Goal: Find specific page/section: Find specific page/section

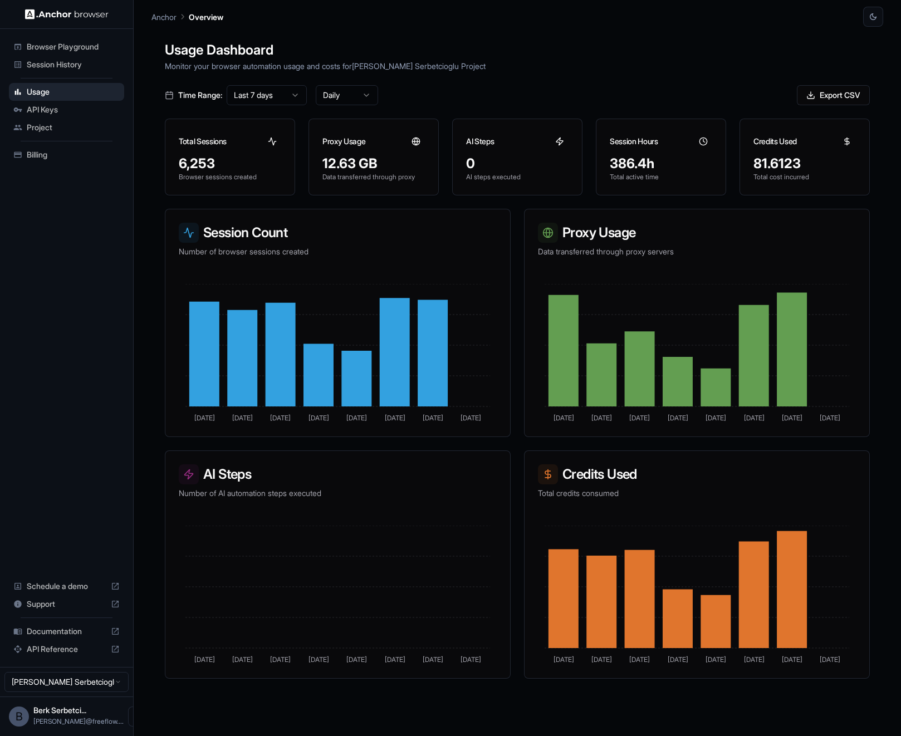
click at [26, 352] on div "Browser Playground Session History Usage API Keys Project Billing Schedule a de…" at bounding box center [66, 348] width 133 height 638
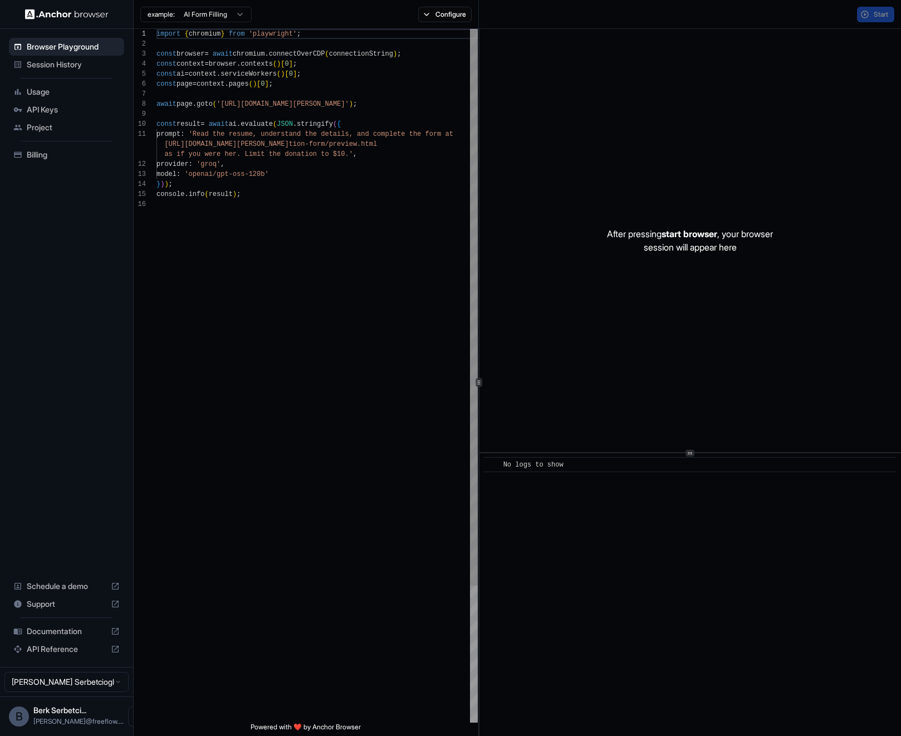
scroll to position [100, 0]
click at [46, 98] on div "Usage" at bounding box center [66, 92] width 115 height 18
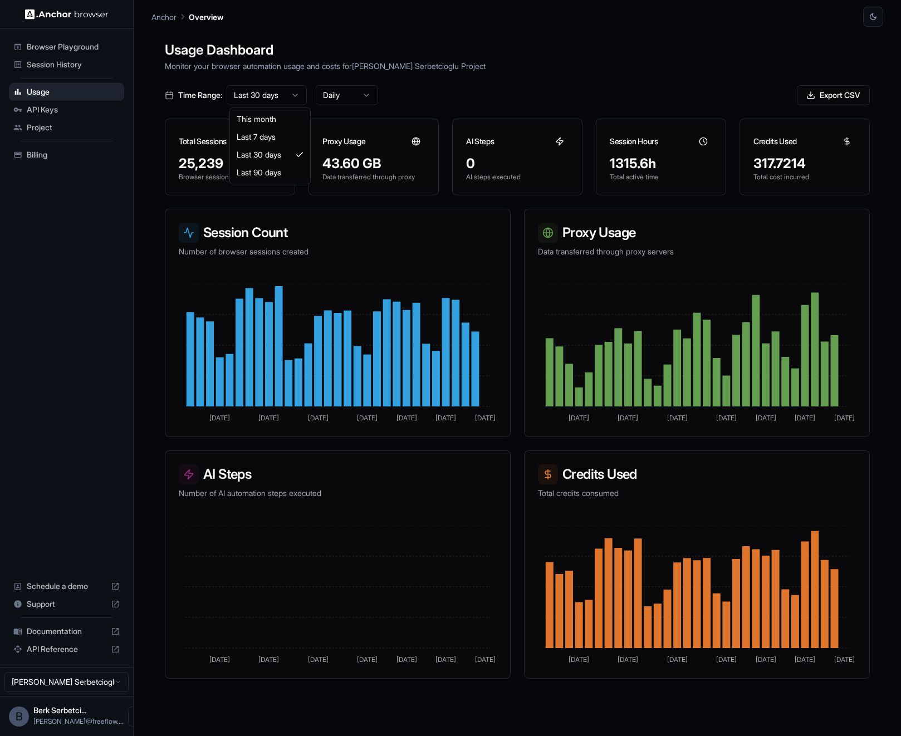
click at [260, 94] on html "Browser Playground Session History Usage API Keys Project Billing Schedule a de…" at bounding box center [450, 368] width 901 height 736
